Goal: Task Accomplishment & Management: Use online tool/utility

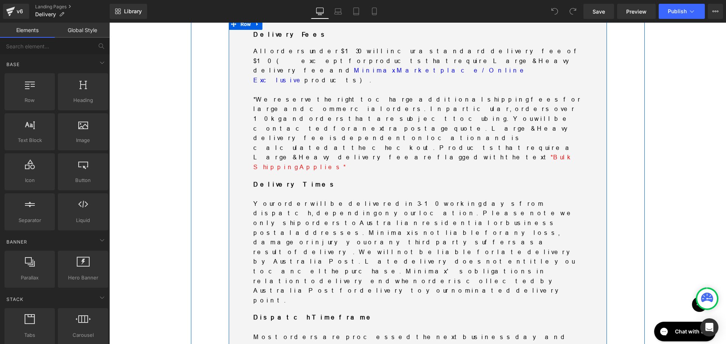
scroll to position [302, 0]
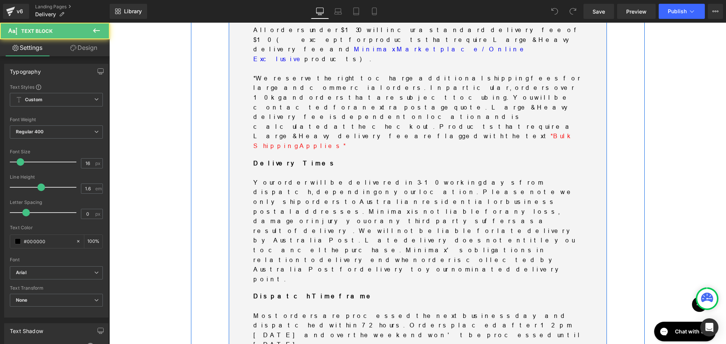
drag, startPoint x: 449, startPoint y: 186, endPoint x: 491, endPoint y: 190, distance: 41.8
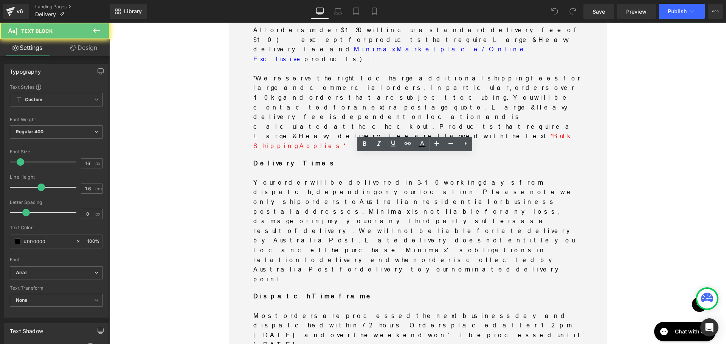
drag, startPoint x: 566, startPoint y: 188, endPoint x: 446, endPoint y: 189, distance: 119.8
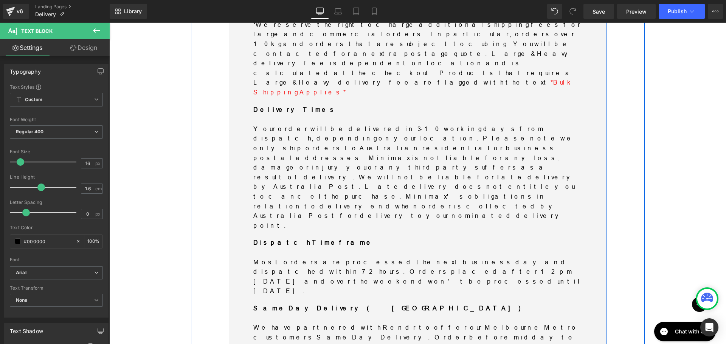
scroll to position [416, 0]
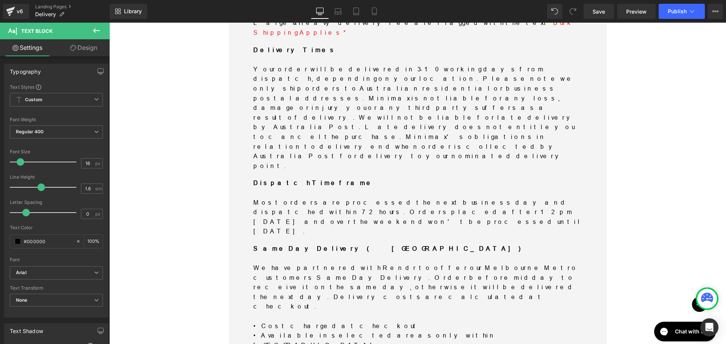
click at [672, 14] on span "Publish" at bounding box center [676, 11] width 19 height 6
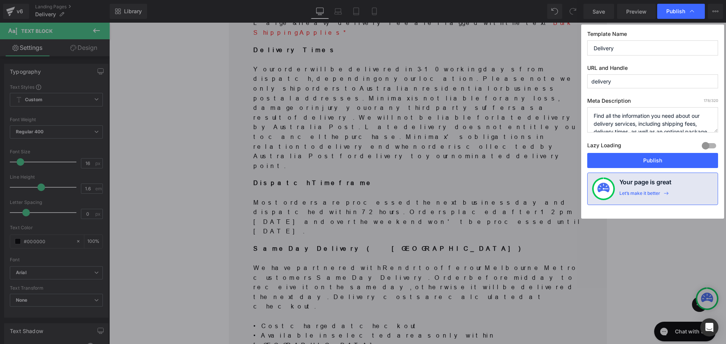
click at [666, 164] on button "Publish" at bounding box center [652, 160] width 131 height 15
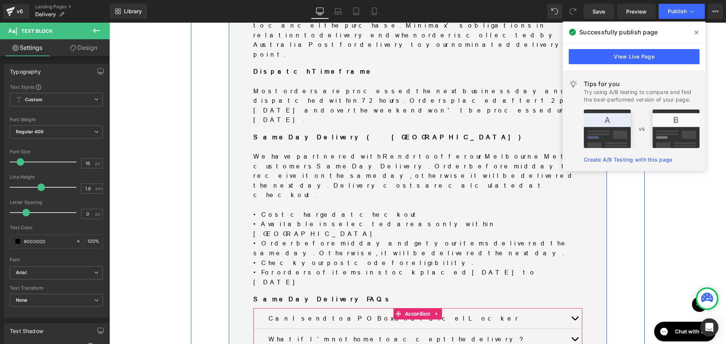
scroll to position [529, 0]
